Goal: Information Seeking & Learning: Check status

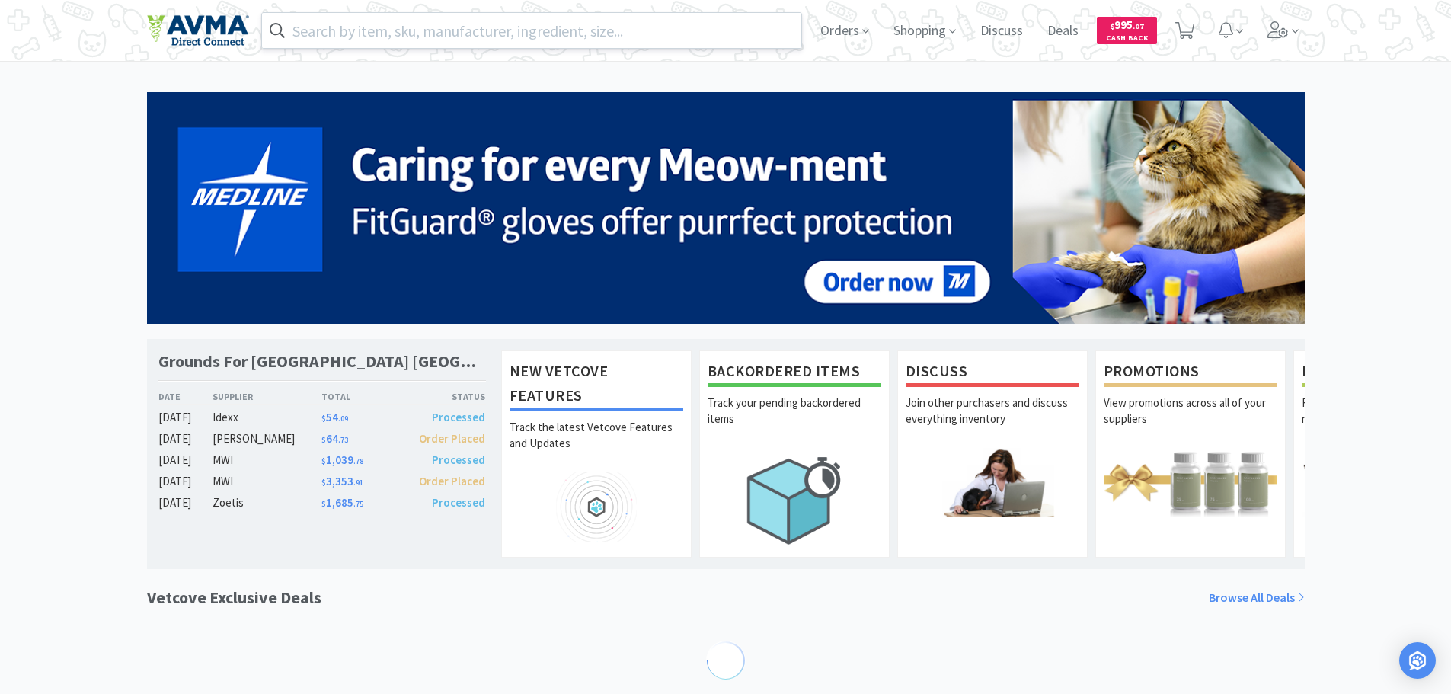
click at [563, 37] on input "text" at bounding box center [532, 30] width 540 height 35
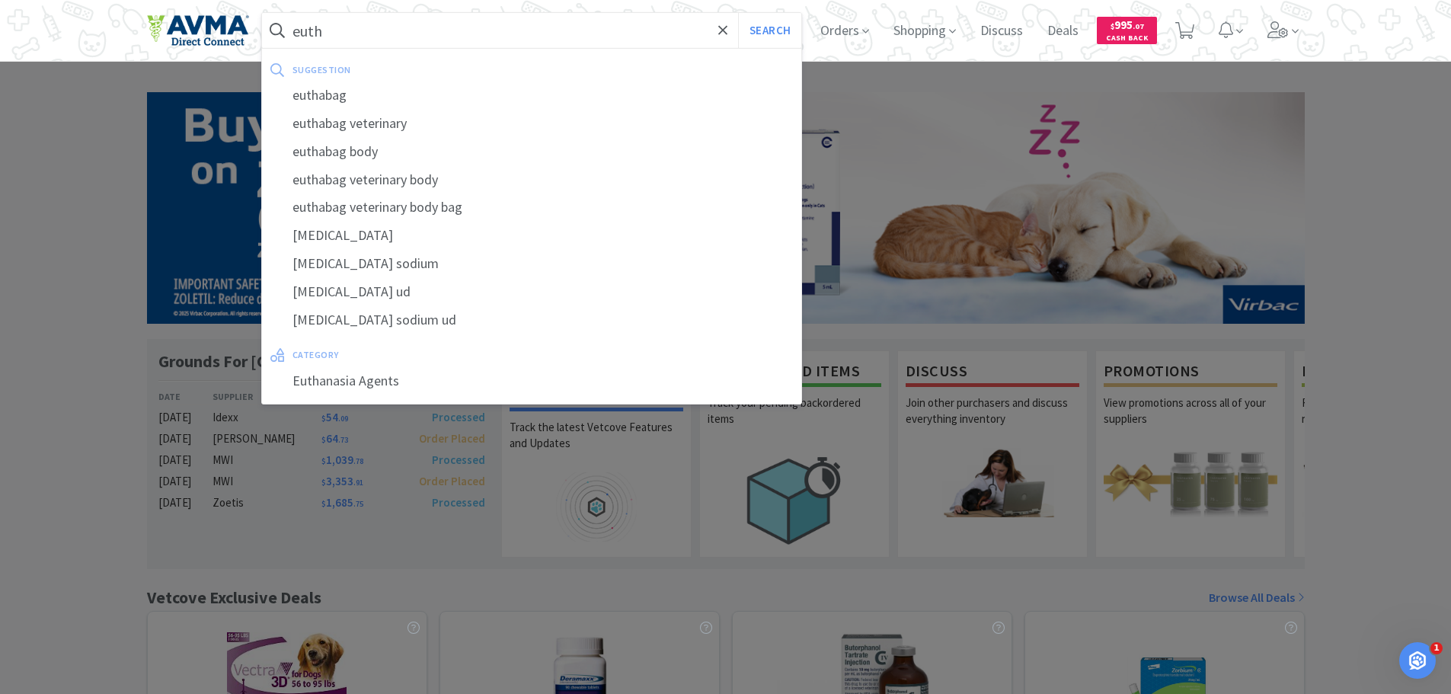
type input "euth"
click at [738, 13] on button "Search" at bounding box center [769, 30] width 63 height 35
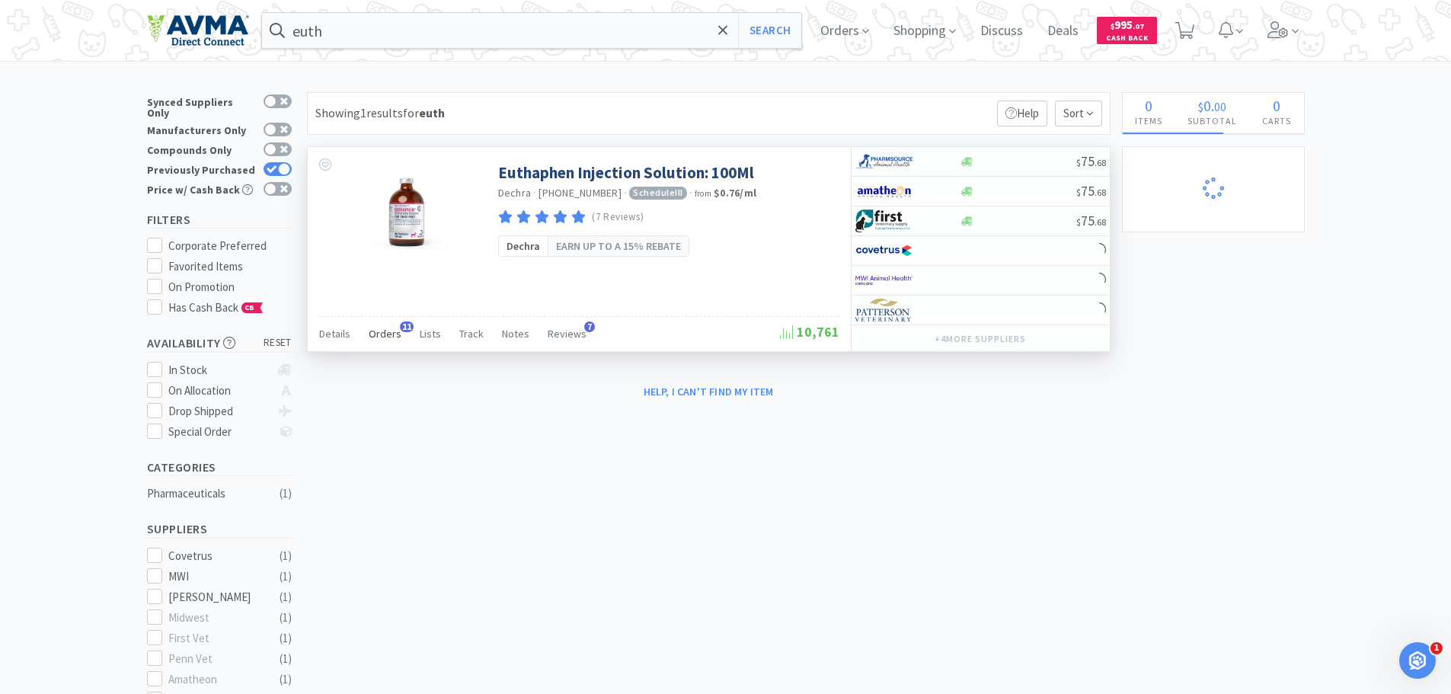
click at [382, 336] on span "Orders" at bounding box center [385, 334] width 33 height 14
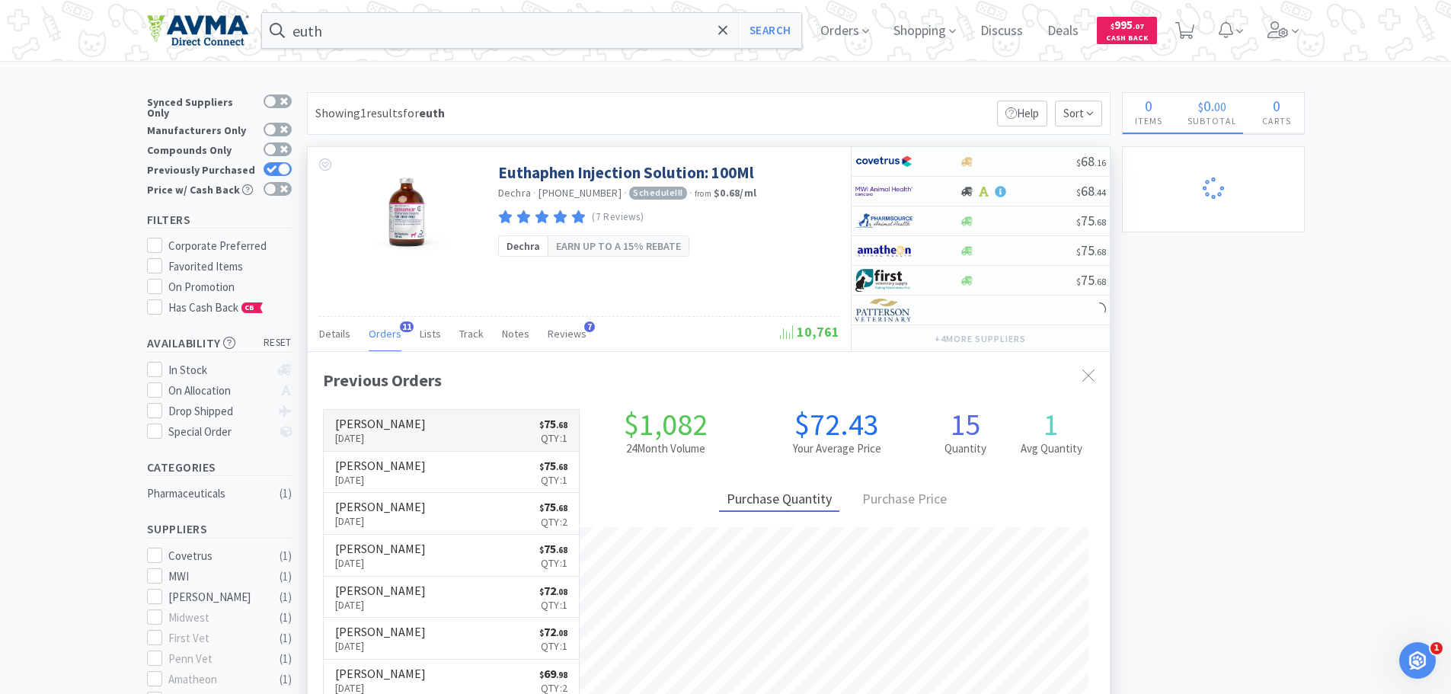
scroll to position [408, 802]
click at [455, 432] on link "[PERSON_NAME] [DATE] $ 75 . 68 Qty: 1" at bounding box center [452, 431] width 256 height 42
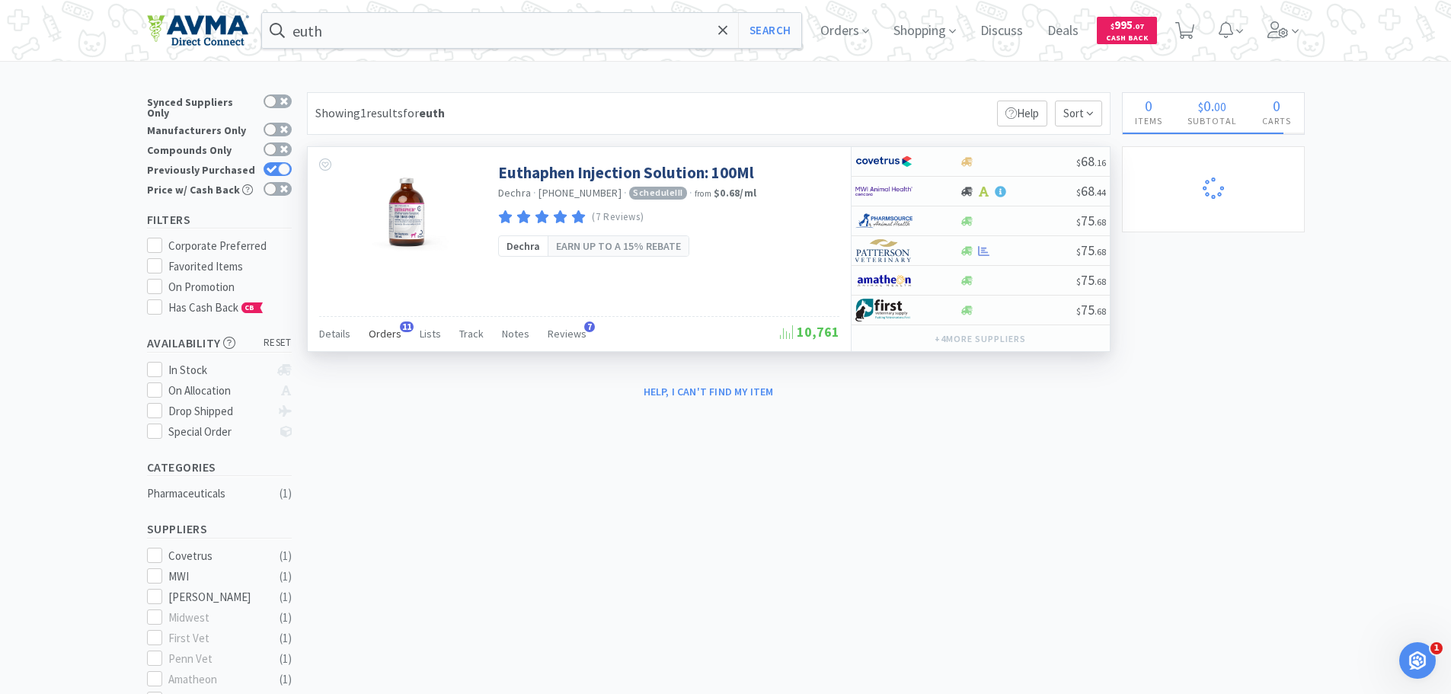
click at [384, 340] on span "Orders" at bounding box center [385, 334] width 33 height 14
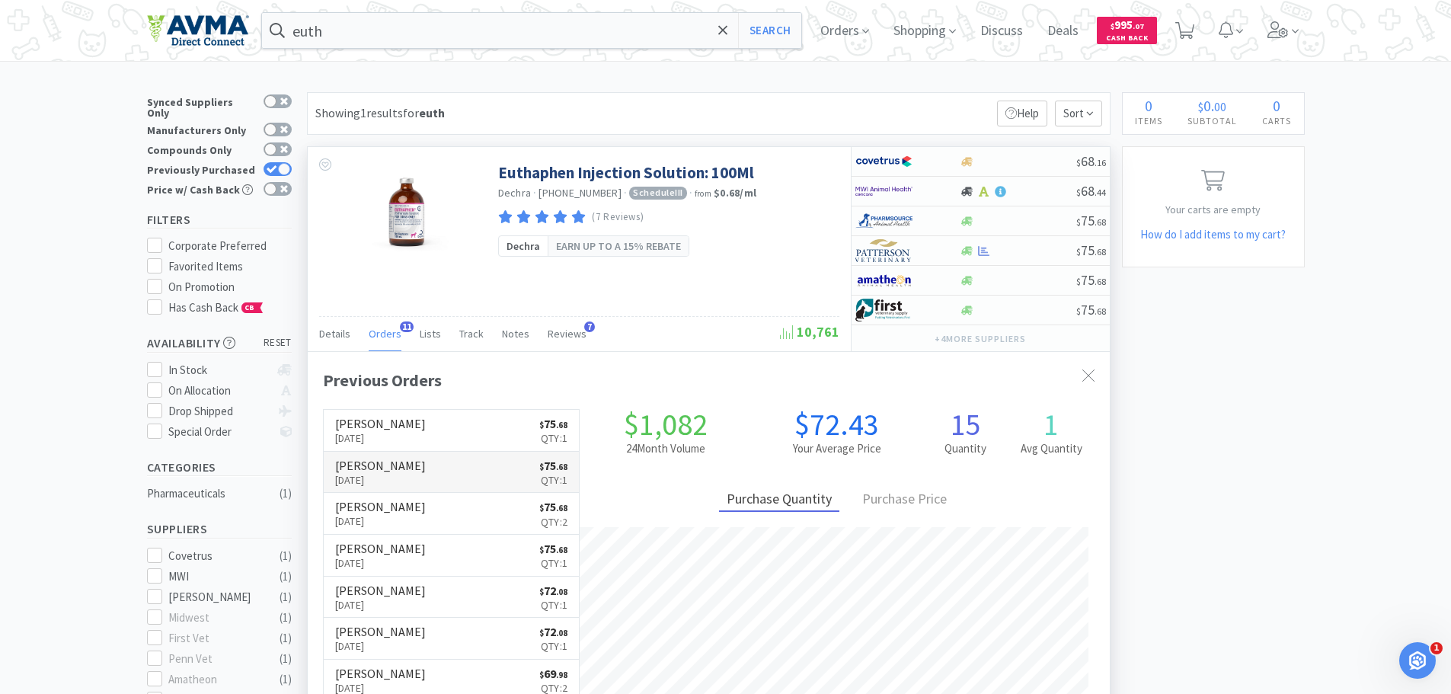
click at [433, 474] on link "[PERSON_NAME] [DATE] $ 75 . 68 Qty: 1" at bounding box center [452, 473] width 256 height 42
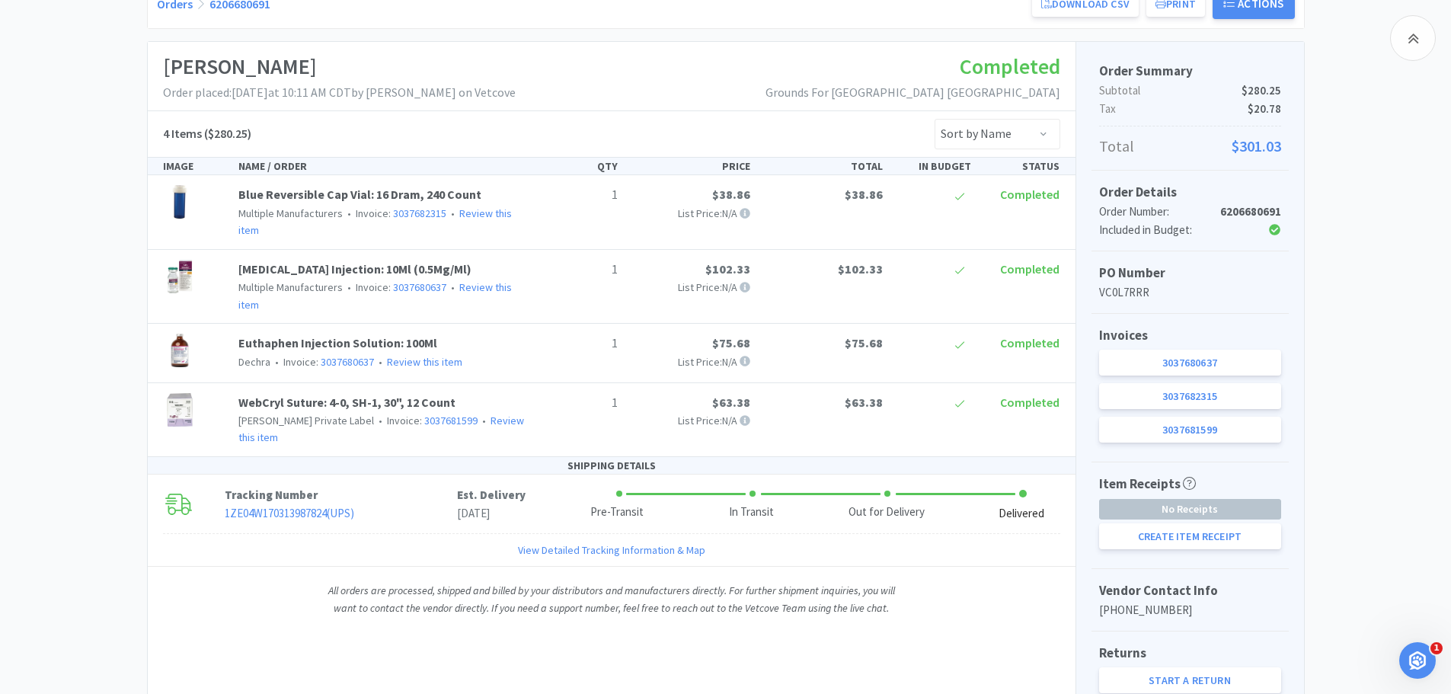
scroll to position [229, 0]
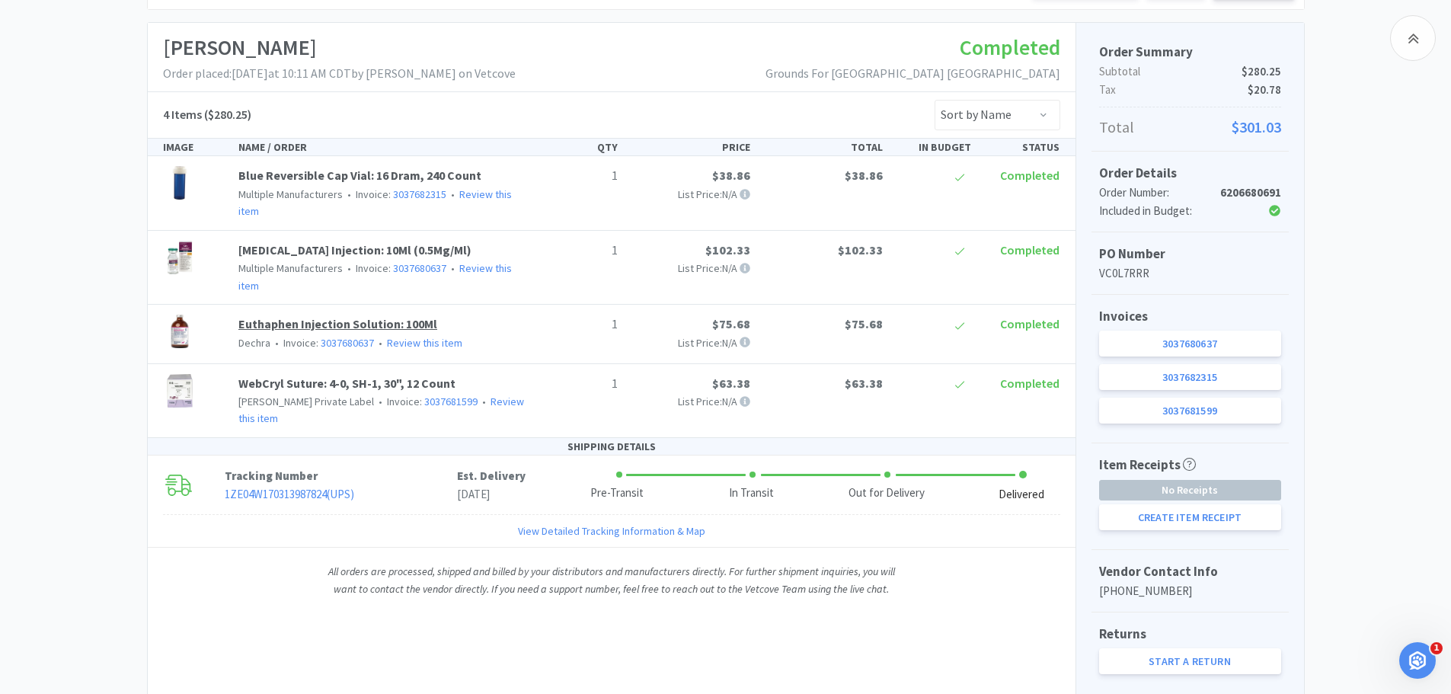
click at [311, 316] on link "Euthaphen Injection Solution: 100Ml" at bounding box center [337, 323] width 199 height 15
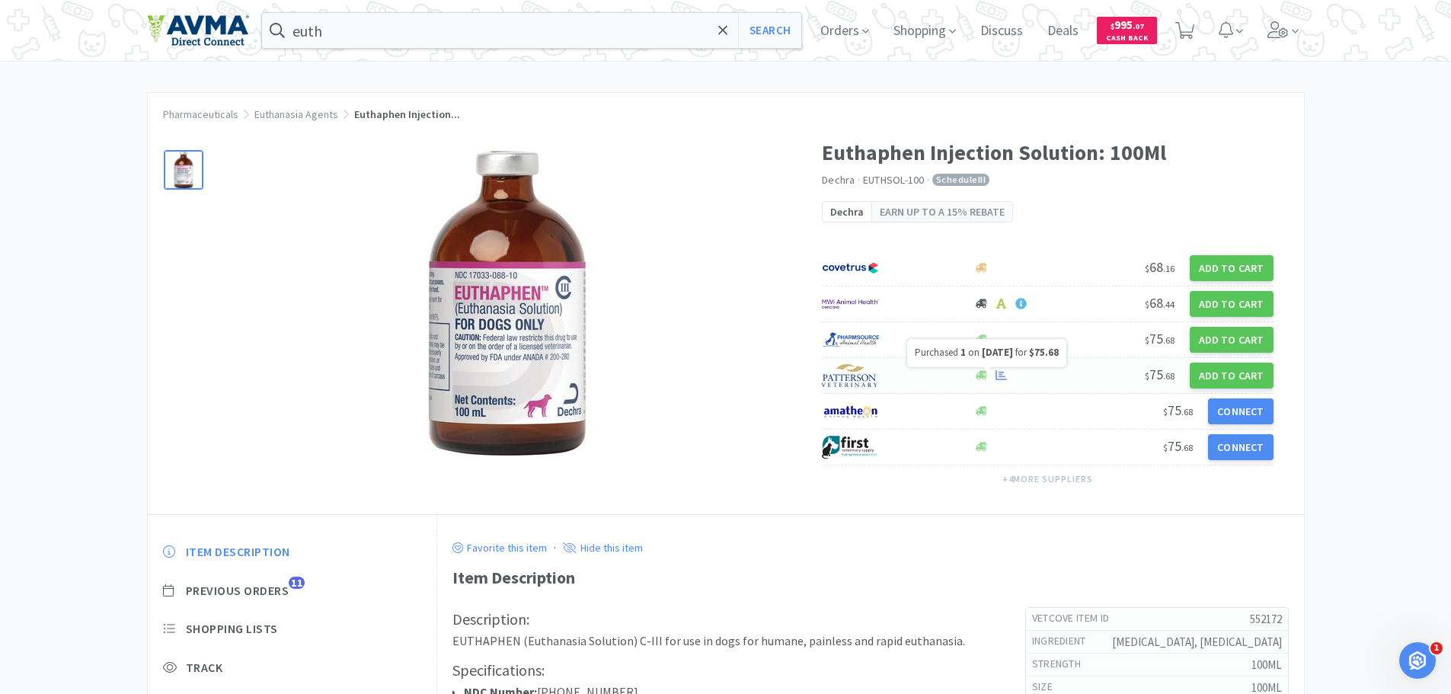
click at [1003, 376] on icon at bounding box center [1001, 375] width 11 height 11
select select "1"
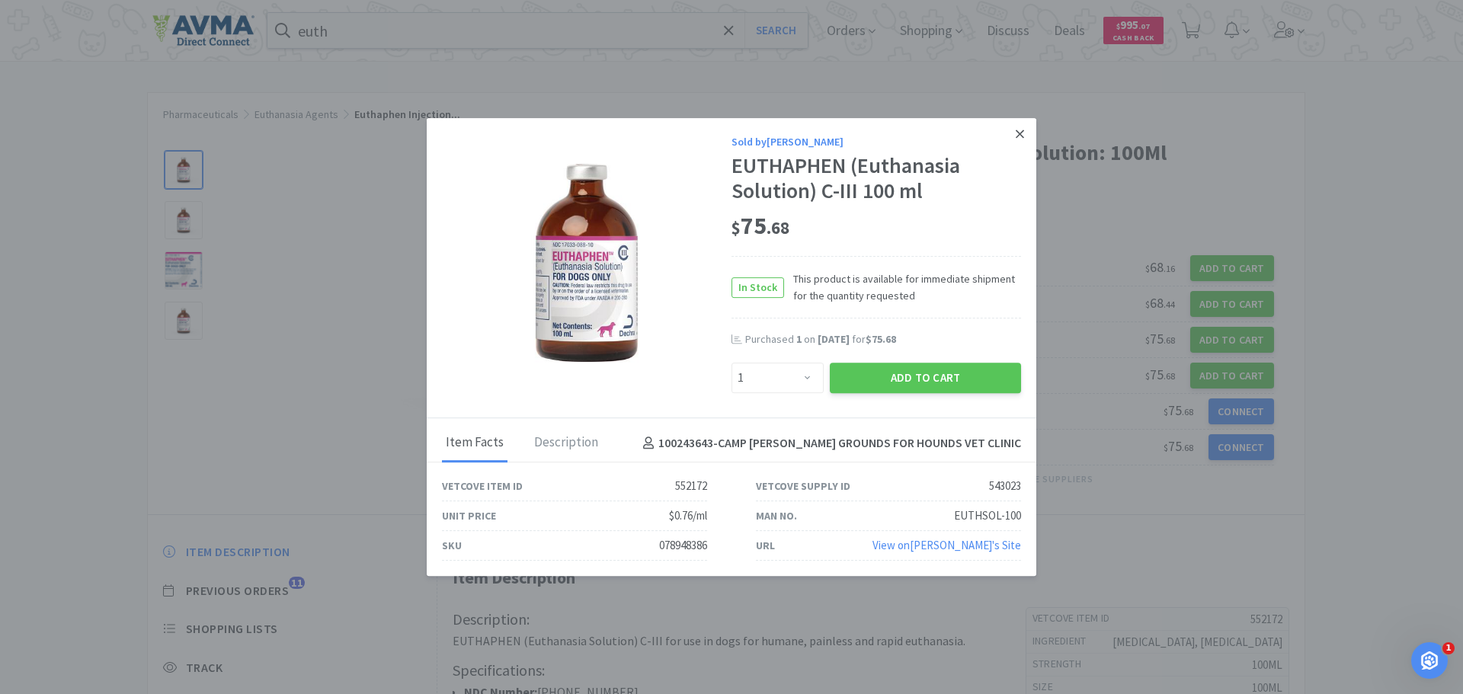
click at [1023, 134] on icon at bounding box center [1020, 134] width 8 height 14
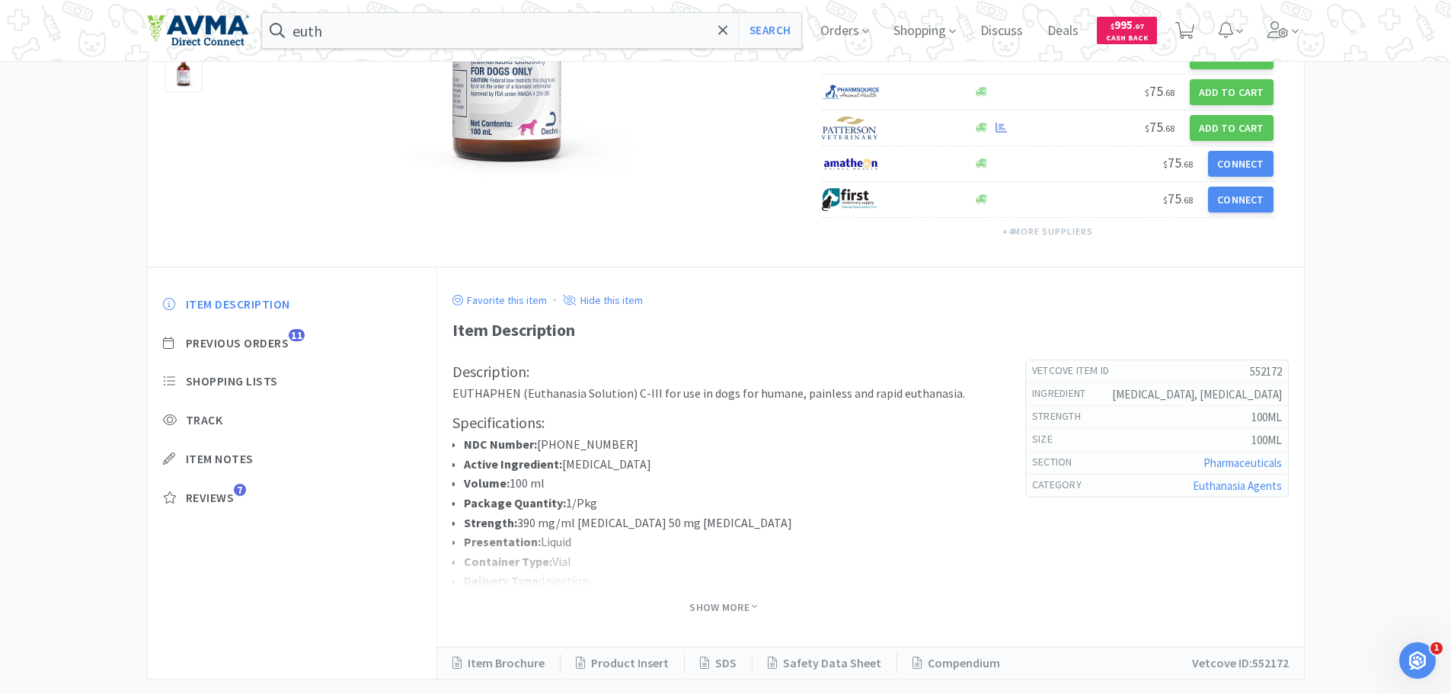
scroll to position [279, 0]
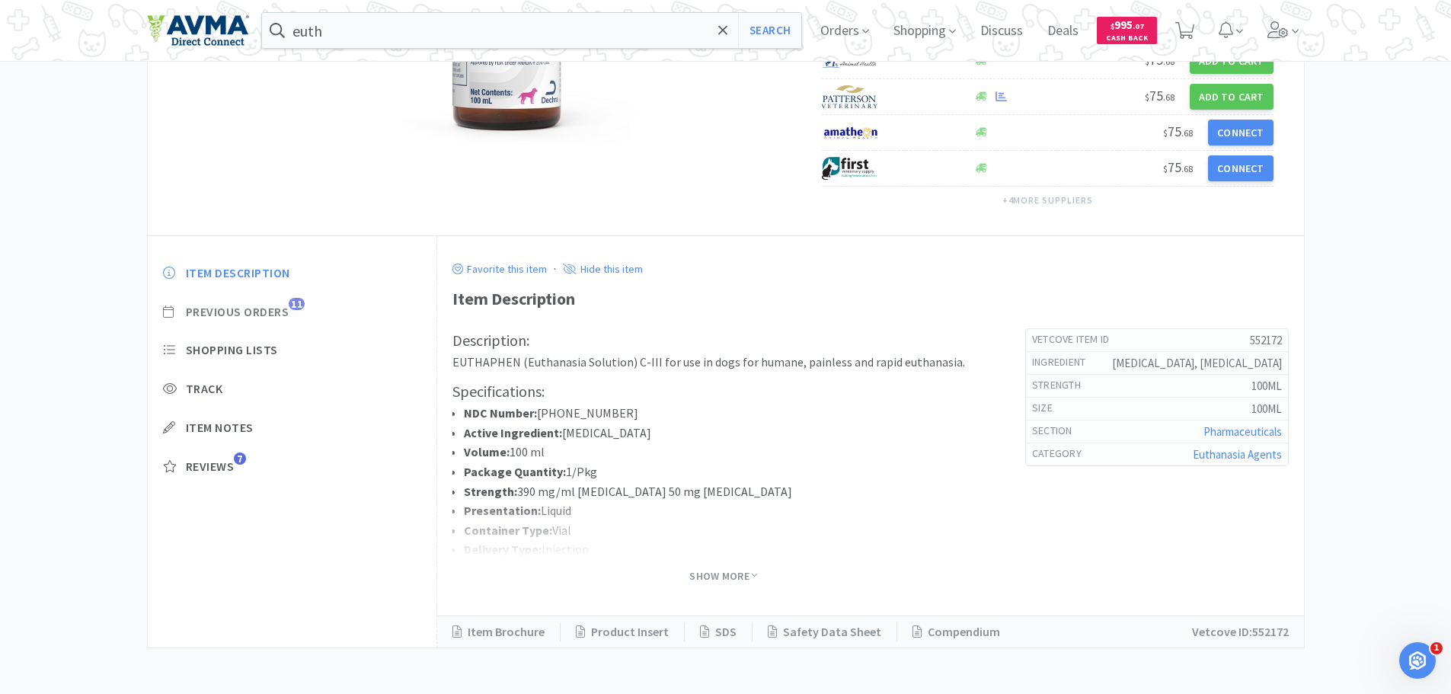
click at [247, 314] on span "Previous Orders" at bounding box center [238, 312] width 104 height 16
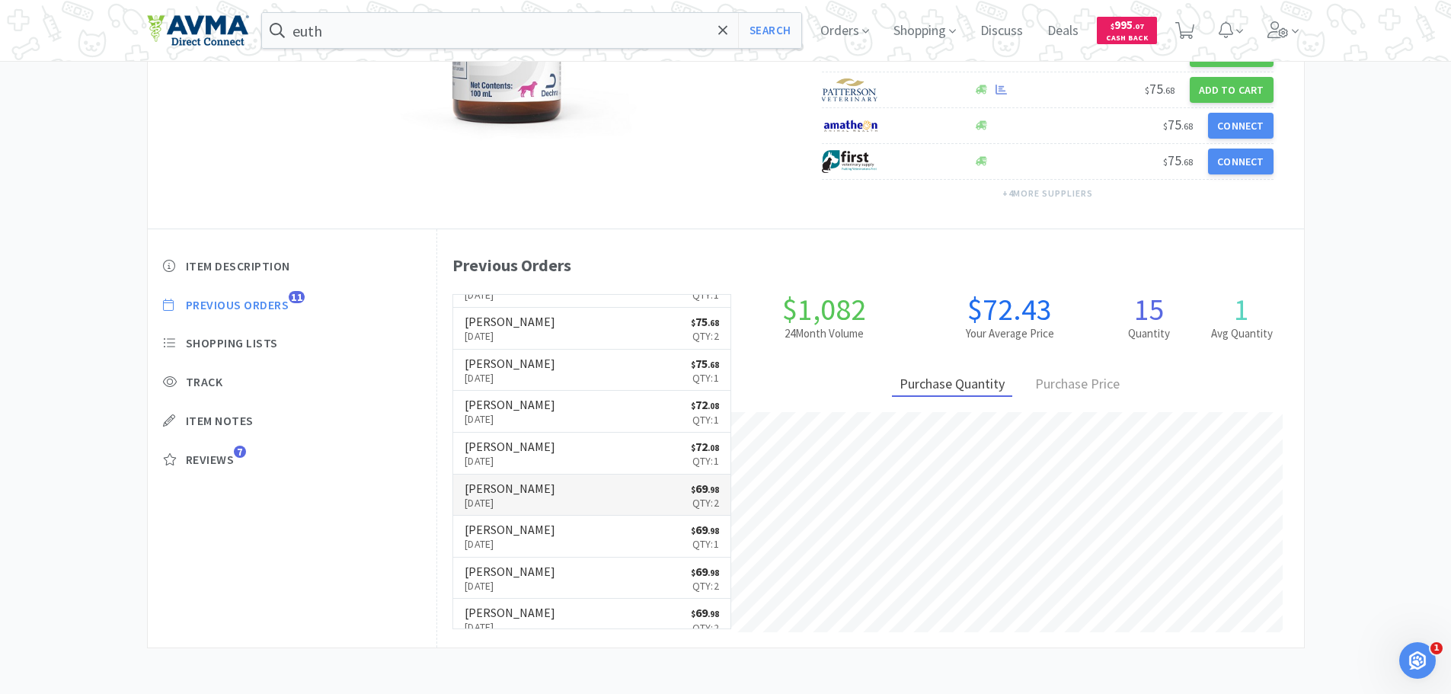
scroll to position [0, 0]
